Goal: Information Seeking & Learning: Find specific fact

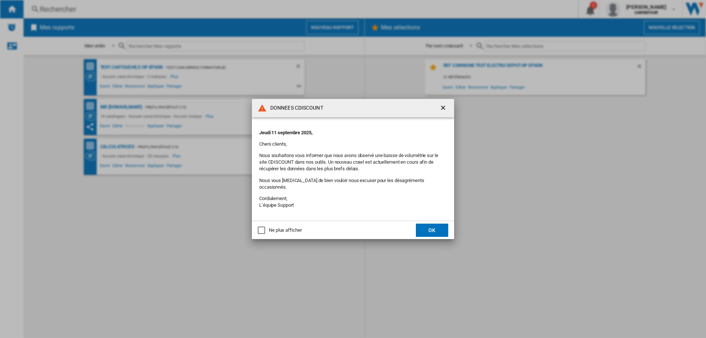
click at [426, 224] on button "OK" at bounding box center [432, 230] width 32 height 13
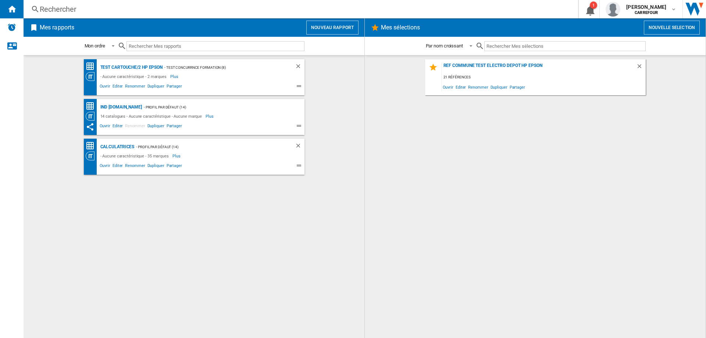
click at [98, 8] on div "Rechercher" at bounding box center [300, 9] width 520 height 10
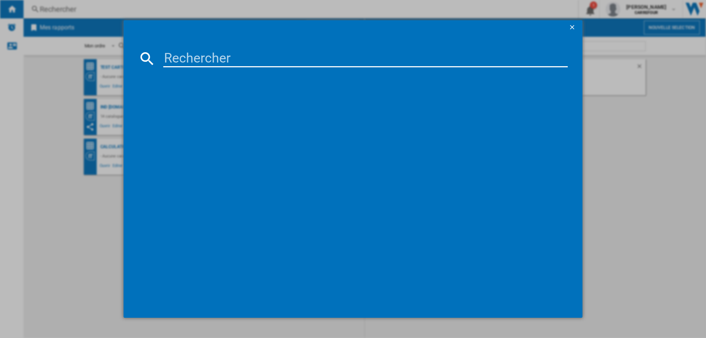
click at [213, 59] on input at bounding box center [365, 59] width 405 height 18
paste input "Revlon RVDR5823"
drag, startPoint x: 209, startPoint y: 59, endPoint x: 157, endPoint y: 60, distance: 51.5
click at [157, 60] on div "Revlon RVDR5823" at bounding box center [353, 59] width 430 height 18
type input "Revlon RVDR5823"
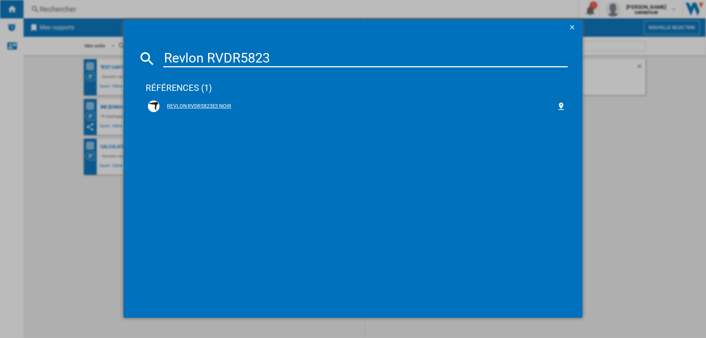
click at [216, 107] on div "REVLON RVDR5823E3 NOIR" at bounding box center [358, 106] width 397 height 7
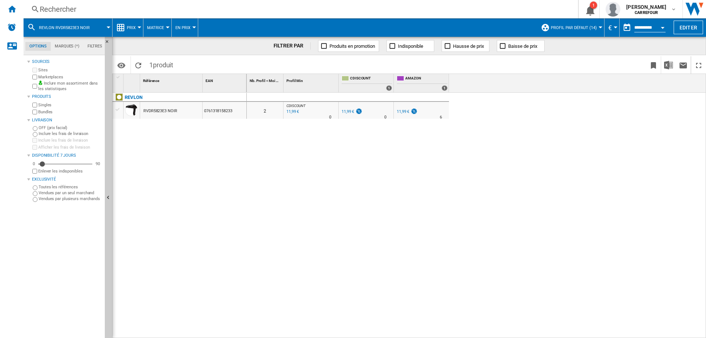
click at [401, 110] on div "11,99 €" at bounding box center [403, 111] width 13 height 5
click at [347, 105] on div "FR CDISCOUNT" at bounding box center [366, 106] width 52 height 4
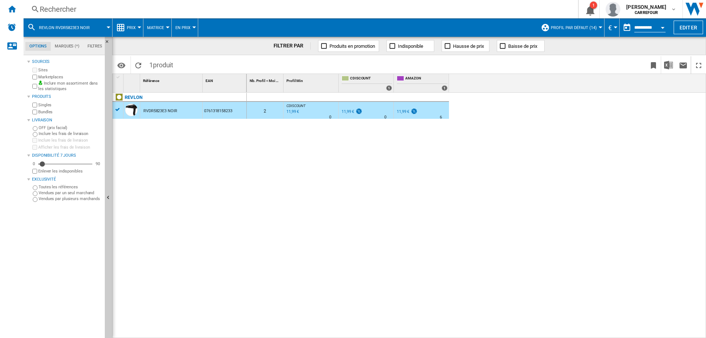
click at [351, 113] on div "11,99 €" at bounding box center [348, 111] width 13 height 5
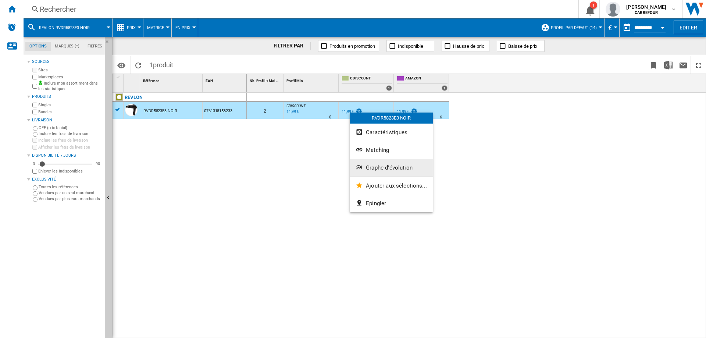
click at [397, 170] on span "Graphe d'évolution" at bounding box center [389, 167] width 47 height 7
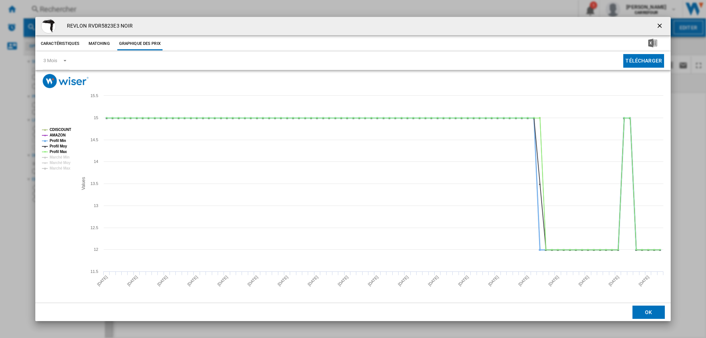
click at [61, 140] on tspan "Profil Min" at bounding box center [58, 141] width 17 height 4
click at [60, 145] on tspan "Profil Moy" at bounding box center [59, 146] width 18 height 4
click at [60, 151] on tspan "Profil Max" at bounding box center [58, 152] width 17 height 4
click at [658, 26] on ng-md-icon "getI18NText('BUTTONS.CLOSE_DIALOG')" at bounding box center [660, 26] width 9 height 9
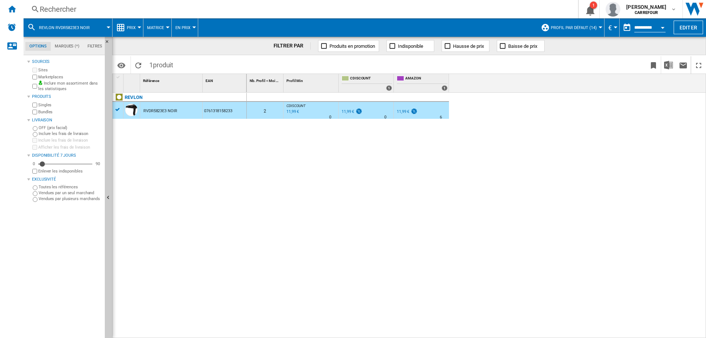
drag, startPoint x: 177, startPoint y: 309, endPoint x: 194, endPoint y: 263, distance: 49.1
click at [177, 309] on div "REVLON RVDR5823E3 NOIR 0761318158233" at bounding box center [180, 214] width 134 height 242
